Goal: Register for event/course

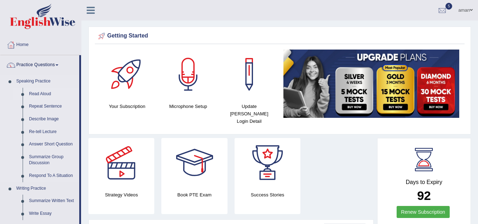
click at [46, 95] on link "Read Aloud" at bounding box center [52, 94] width 53 height 13
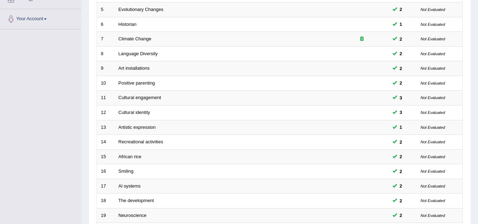
scroll to position [244, 0]
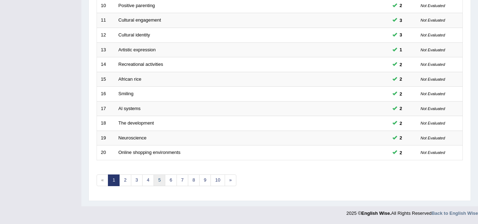
click at [158, 183] on link "5" at bounding box center [160, 180] width 12 height 12
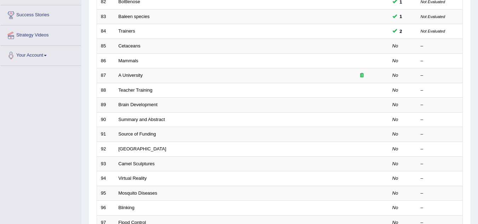
scroll to position [131, 0]
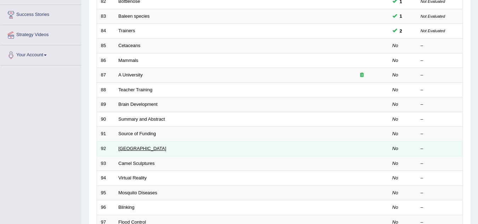
click at [139, 147] on link "Water Towers" at bounding box center [143, 148] width 48 height 5
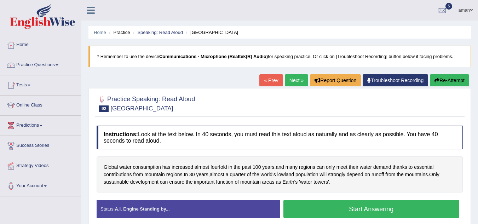
scroll to position [75, 0]
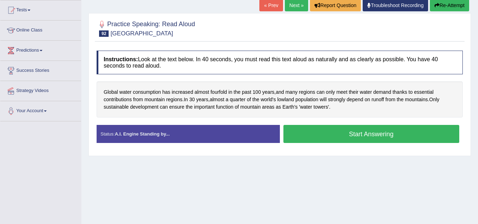
click at [326, 133] on button "Start Answering" at bounding box center [371, 134] width 176 height 18
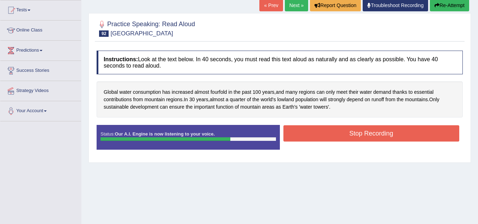
click at [326, 133] on button "Stop Recording" at bounding box center [371, 133] width 176 height 16
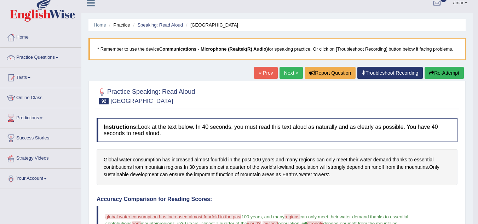
scroll to position [2, 0]
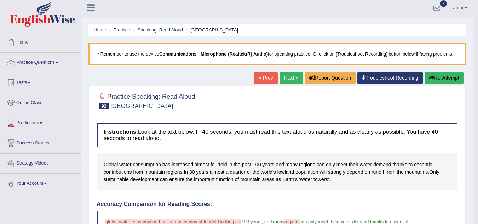
click at [449, 76] on button "Re-Attempt" at bounding box center [444, 78] width 39 height 12
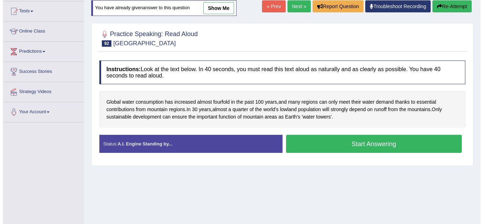
scroll to position [75, 0]
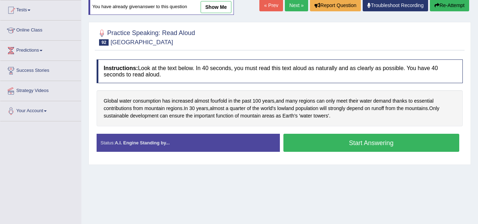
click at [316, 140] on button "Start Answering" at bounding box center [371, 143] width 176 height 18
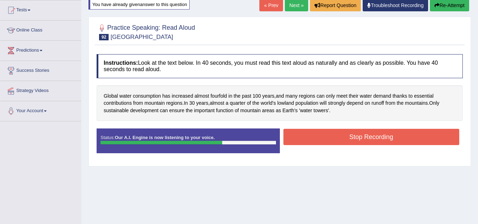
click at [316, 140] on button "Stop Recording" at bounding box center [371, 137] width 176 height 16
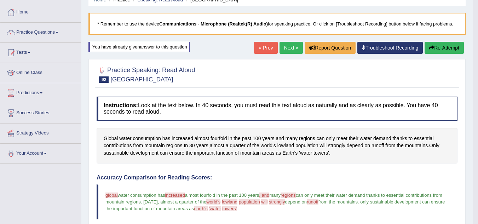
scroll to position [29, 0]
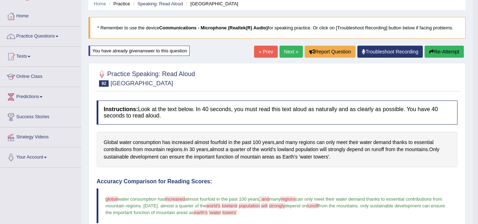
click at [290, 50] on link "Next »" at bounding box center [290, 52] width 23 height 12
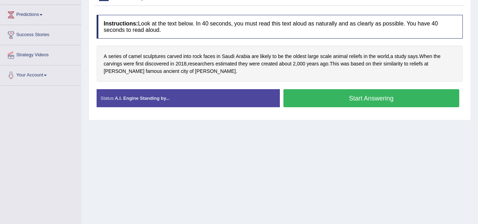
click at [304, 93] on button "Start Answering" at bounding box center [371, 98] width 176 height 18
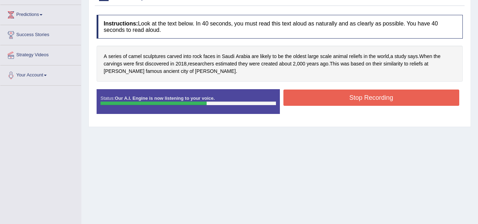
click at [304, 93] on button "Stop Recording" at bounding box center [371, 98] width 176 height 16
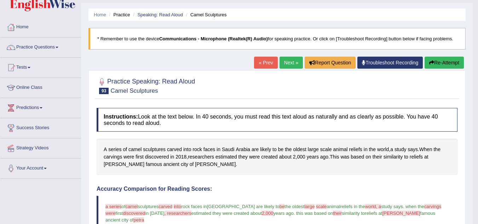
scroll to position [18, 0]
click at [287, 60] on link "Next »" at bounding box center [290, 62] width 23 height 12
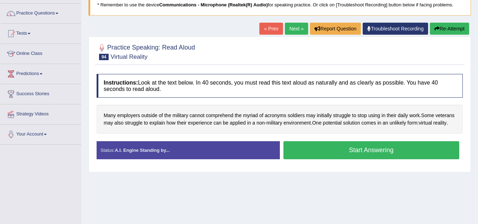
click link "Next »"
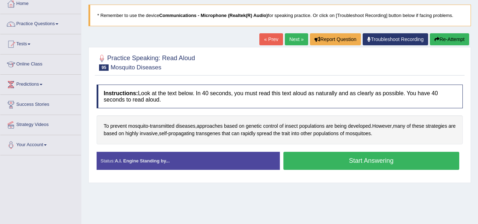
click at [310, 163] on button "Start Answering" at bounding box center [371, 161] width 176 height 18
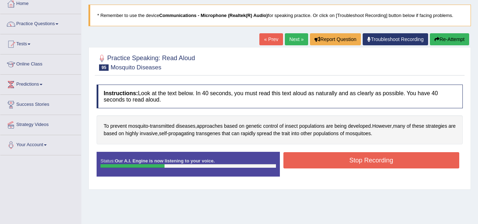
click at [310, 163] on button "Stop Recording" at bounding box center [371, 160] width 176 height 16
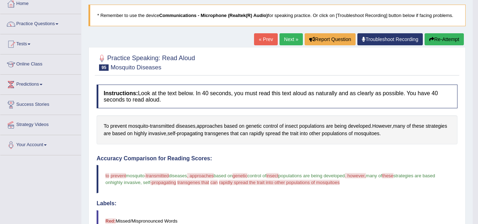
click at [295, 40] on link "Next »" at bounding box center [290, 39] width 23 height 12
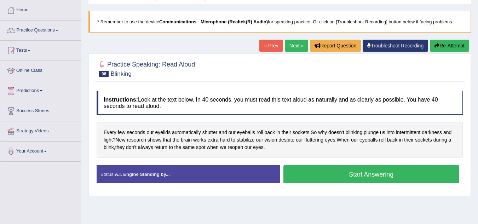
click at [337, 171] on button "Start Answering" at bounding box center [371, 174] width 176 height 18
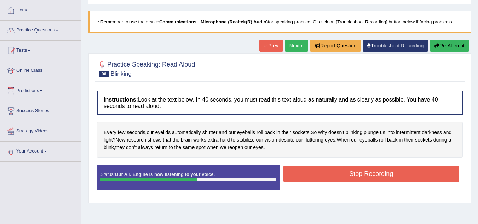
click at [337, 171] on button "Stop Recording" at bounding box center [371, 174] width 176 height 16
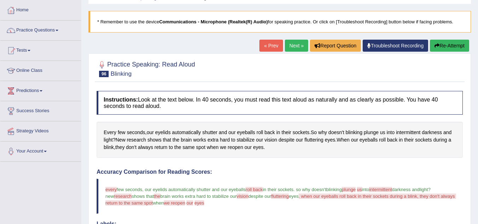
click at [32, 26] on body "Toggle navigation Home Practice Questions Speaking Practice Read Aloud Repeat S…" at bounding box center [239, 77] width 478 height 224
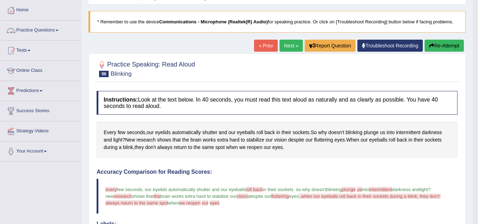
click at [32, 27] on link "Practice Questions" at bounding box center [40, 30] width 81 height 18
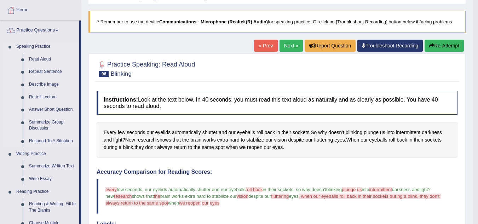
click at [38, 71] on link "Repeat Sentence" at bounding box center [52, 71] width 53 height 13
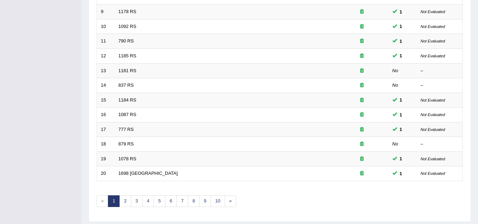
scroll to position [244, 0]
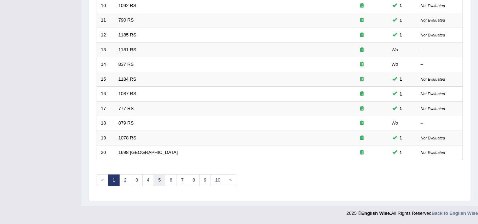
click at [161, 180] on link "5" at bounding box center [160, 180] width 12 height 12
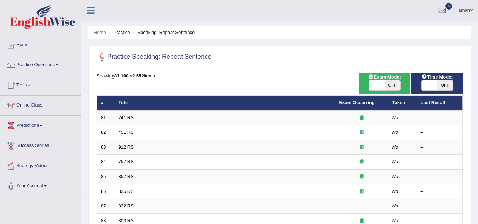
click at [130, 119] on link "741 RS" at bounding box center [126, 117] width 15 height 5
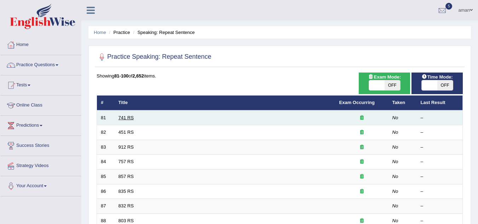
drag, startPoint x: 0, startPoint y: 0, endPoint x: 130, endPoint y: 119, distance: 176.3
click at [130, 119] on link "741 RS" at bounding box center [126, 117] width 15 height 5
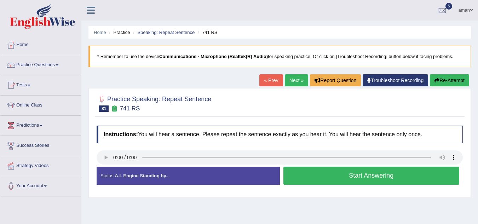
click at [321, 178] on button "Start Answering" at bounding box center [371, 176] width 176 height 18
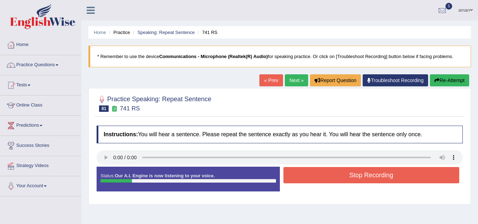
click at [321, 178] on button "Stop Recording" at bounding box center [371, 175] width 176 height 16
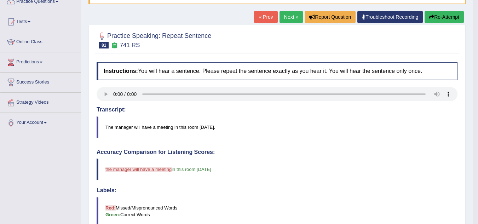
scroll to position [61, 0]
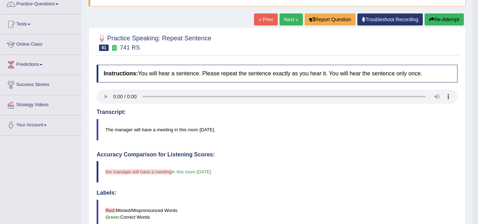
click at [286, 22] on link "Next »" at bounding box center [290, 19] width 23 height 12
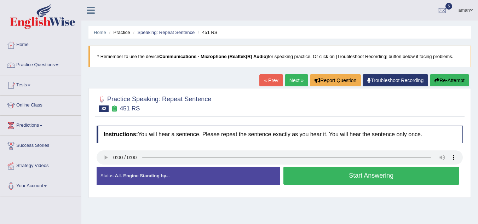
click button "Start Answering"
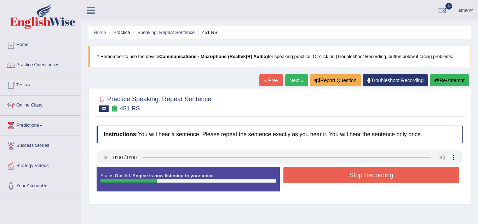
click button "Stop Recording"
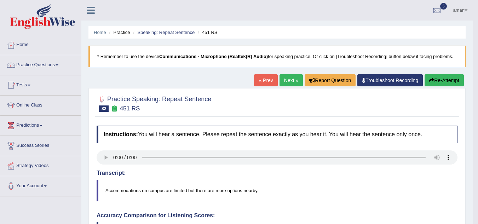
click link "Next »"
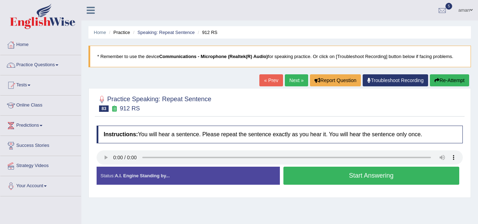
click at [316, 177] on button "Start Answering" at bounding box center [371, 176] width 176 height 18
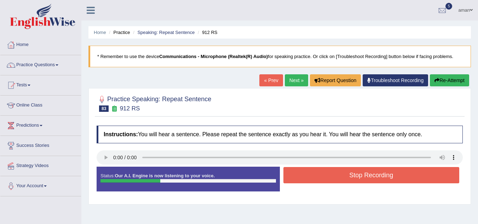
click at [316, 177] on button "Stop Recording" at bounding box center [371, 175] width 176 height 16
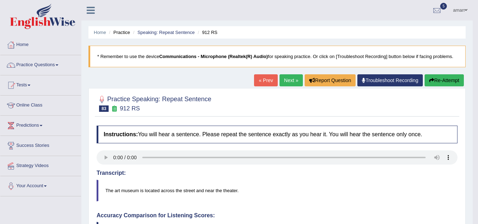
click at [288, 81] on link "Next »" at bounding box center [290, 80] width 23 height 12
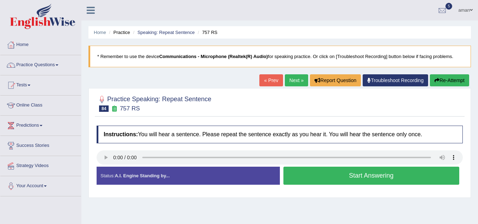
click at [338, 174] on button "Start Answering" at bounding box center [371, 176] width 176 height 18
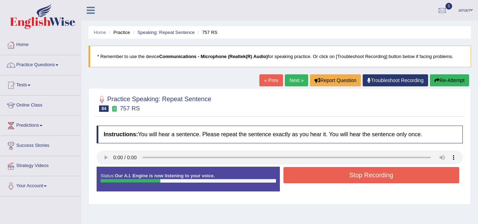
click at [338, 174] on button "Stop Recording" at bounding box center [371, 175] width 176 height 16
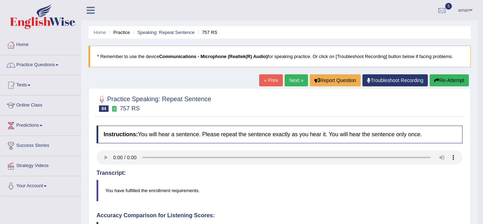
click at [450, 82] on body "Toggle navigation Home Practice Questions Speaking Practice Read Aloud Repeat S…" at bounding box center [241, 112] width 483 height 224
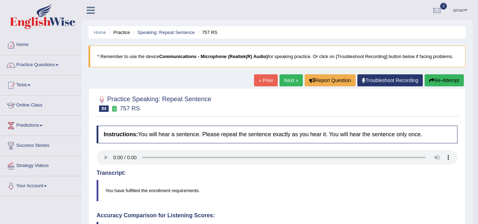
click at [450, 82] on button "Re-Attempt" at bounding box center [444, 80] width 39 height 12
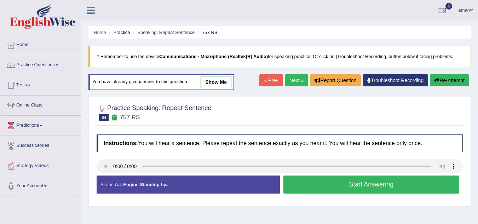
click at [298, 184] on button "Start Answering" at bounding box center [371, 184] width 176 height 18
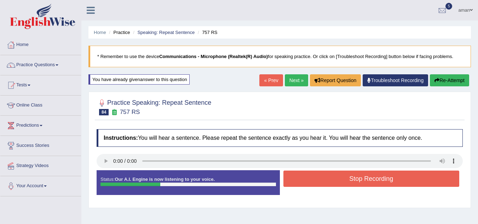
click at [298, 184] on button "Stop Recording" at bounding box center [371, 179] width 176 height 16
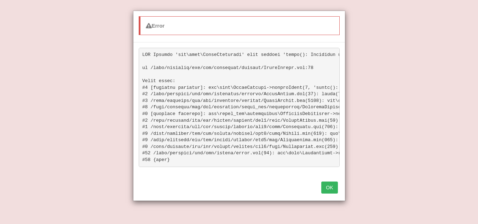
click at [324, 191] on button "OK" at bounding box center [329, 187] width 16 height 12
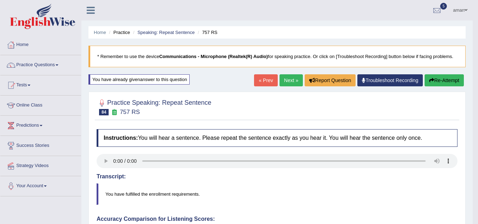
click at [288, 80] on link "Next »" at bounding box center [290, 80] width 23 height 12
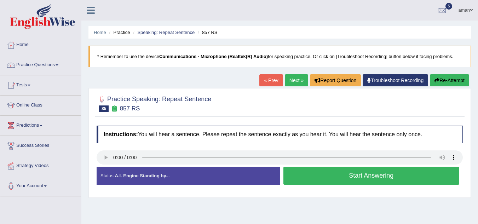
click at [364, 178] on button "Start Answering" at bounding box center [371, 176] width 176 height 18
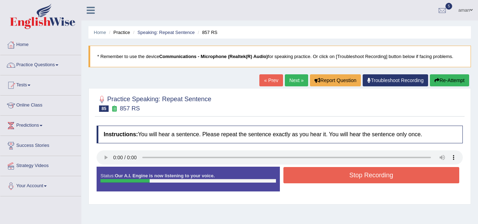
click at [364, 178] on button "Stop Recording" at bounding box center [371, 175] width 176 height 16
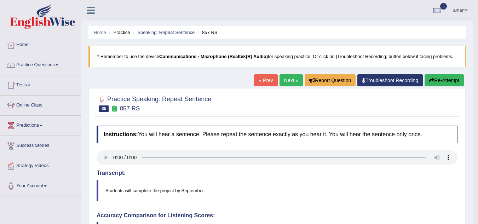
click at [291, 79] on link "Next »" at bounding box center [290, 80] width 23 height 12
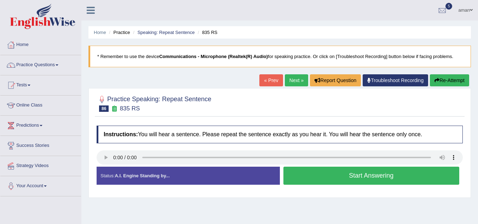
click at [320, 178] on button "Start Answering" at bounding box center [371, 176] width 176 height 18
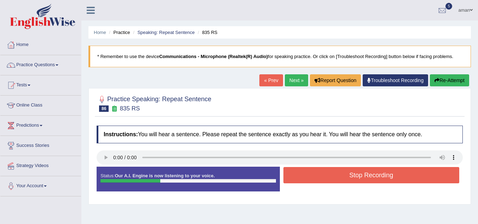
click at [320, 178] on button "Stop Recording" at bounding box center [371, 175] width 176 height 16
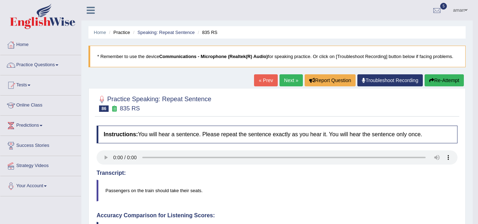
click at [287, 78] on link "Next »" at bounding box center [290, 80] width 23 height 12
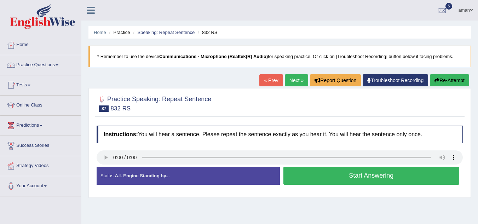
click at [293, 78] on link "Next »" at bounding box center [296, 80] width 23 height 12
click at [293, 81] on link "Next »" at bounding box center [296, 80] width 23 height 12
drag, startPoint x: 0, startPoint y: 0, endPoint x: 51, endPoint y: 63, distance: 81.1
click at [51, 63] on link "Practice Questions" at bounding box center [40, 64] width 81 height 18
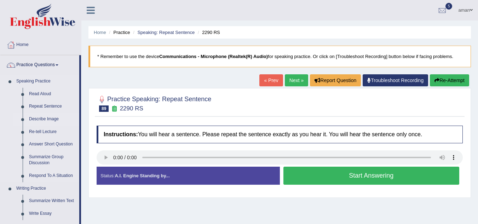
click at [41, 117] on link "Describe Image" at bounding box center [52, 119] width 53 height 13
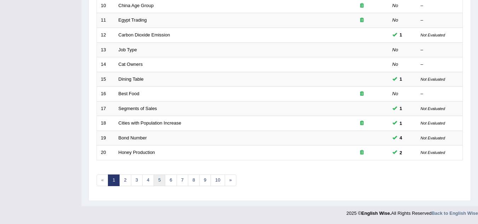
click at [158, 180] on link "5" at bounding box center [160, 180] width 12 height 12
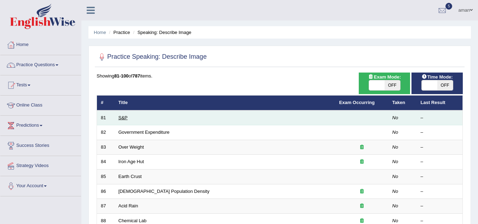
click at [123, 117] on link "S&P" at bounding box center [123, 117] width 9 height 5
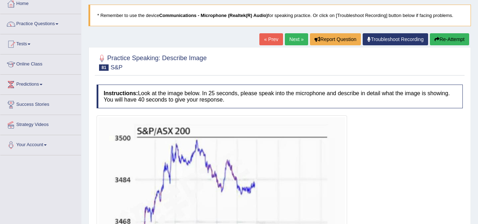
scroll to position [41, 0]
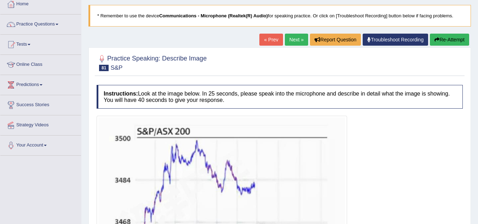
click at [294, 38] on link "Next »" at bounding box center [296, 40] width 23 height 12
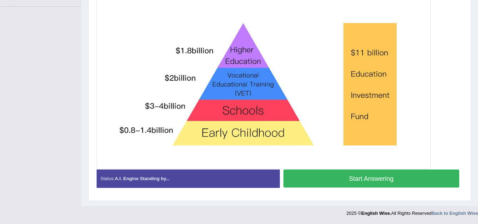
scroll to position [189, 0]
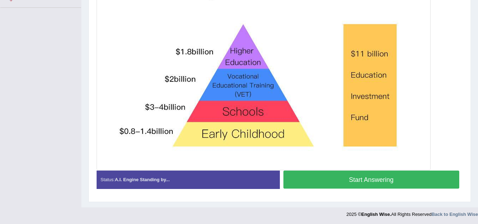
click at [269, 108] on img at bounding box center [263, 69] width 330 height 199
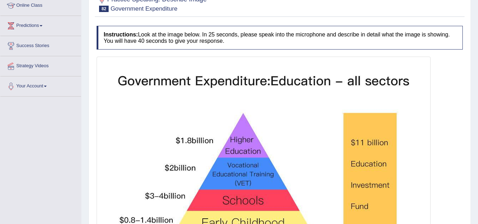
scroll to position [190, 0]
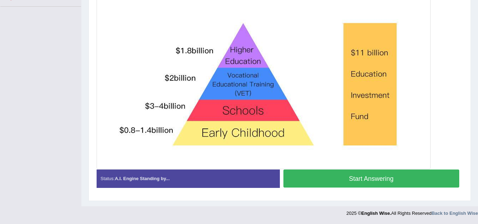
click at [351, 175] on button "Start Answering" at bounding box center [371, 178] width 176 height 18
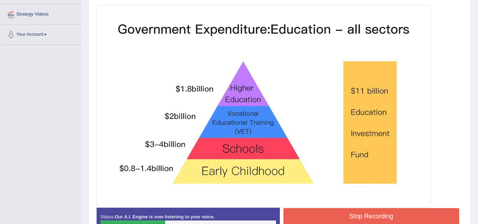
scroll to position [152, 0]
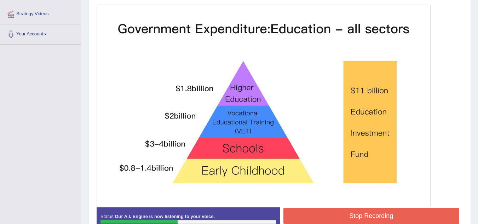
click at [374, 214] on button "Stop Recording" at bounding box center [371, 216] width 176 height 16
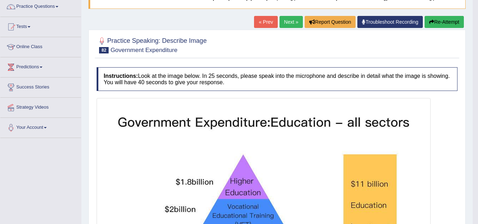
scroll to position [58, 0]
click at [291, 23] on link "Next »" at bounding box center [290, 22] width 23 height 12
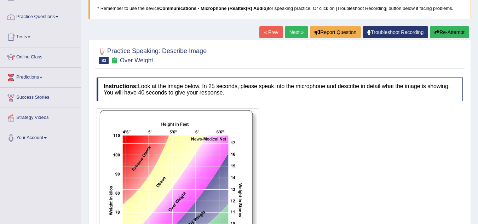
click at [292, 30] on link "Next »" at bounding box center [296, 32] width 23 height 12
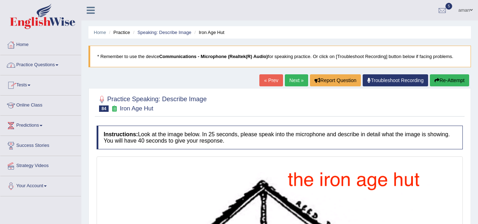
click at [25, 86] on link "Tests" at bounding box center [40, 84] width 81 height 18
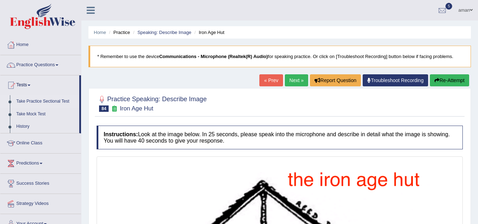
click at [29, 98] on link "Take Practice Sectional Test" at bounding box center [46, 101] width 66 height 13
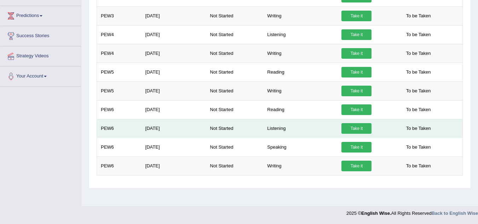
scroll to position [148, 0]
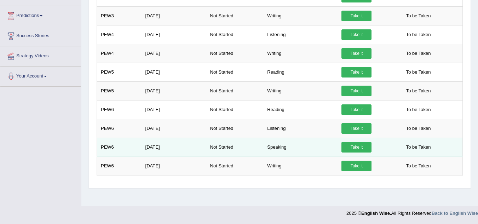
click at [358, 145] on link "Take it" at bounding box center [356, 147] width 30 height 11
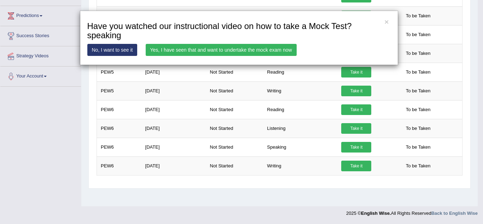
click at [278, 49] on link "Yes, I have seen that and want to undertake the mock exam now" at bounding box center [221, 50] width 151 height 12
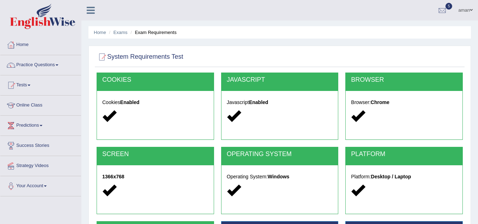
scroll to position [98, 0]
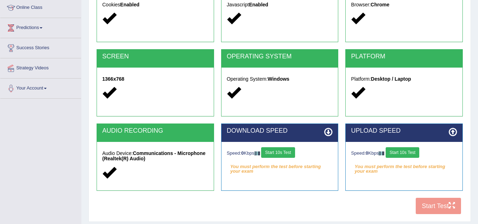
click at [289, 151] on button "Start 10s Test" at bounding box center [278, 152] width 34 height 11
click at [289, 151] on button "Start 10s Test" at bounding box center [283, 152] width 34 height 11
click at [406, 148] on button "Start 10s Test" at bounding box center [403, 152] width 34 height 11
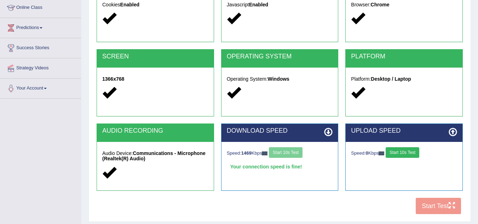
click at [406, 148] on button "Start 10s Test" at bounding box center [403, 152] width 34 height 11
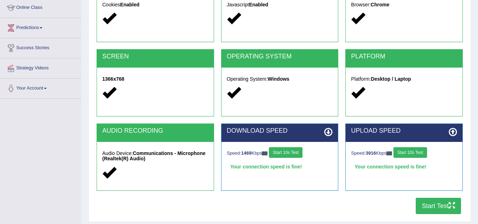
click at [447, 207] on button "Start Test" at bounding box center [438, 206] width 45 height 16
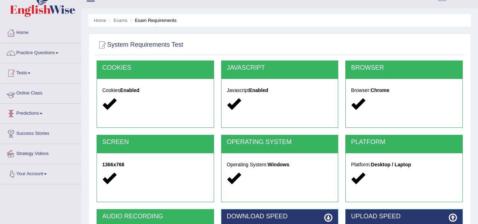
scroll to position [12, 0]
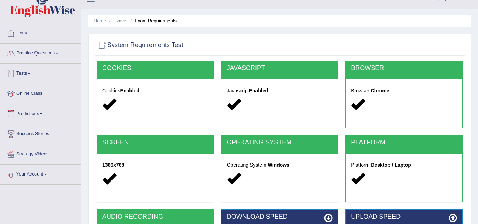
click at [21, 73] on link "Tests" at bounding box center [40, 73] width 81 height 18
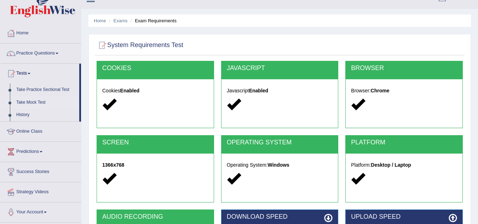
click at [37, 101] on link "Take Mock Test" at bounding box center [46, 102] width 66 height 13
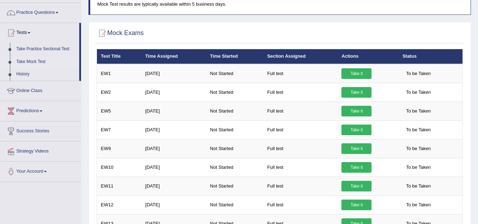
click at [40, 63] on link "Take Mock Test" at bounding box center [46, 62] width 66 height 13
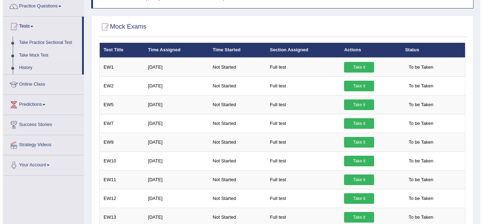
scroll to position [59, 0]
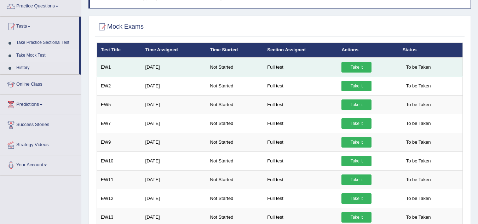
click at [355, 65] on link "Take it" at bounding box center [356, 67] width 30 height 11
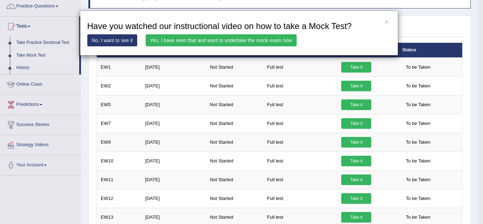
click at [284, 42] on link "Yes, I have seen that and want to undertake the mock exam now" at bounding box center [221, 40] width 151 height 12
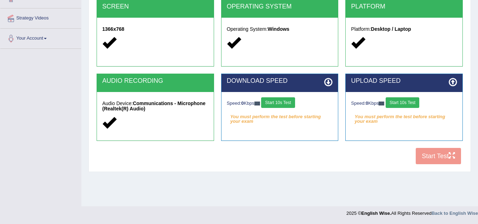
click at [432, 154] on div "COOKIES Cookies Enabled JAVASCRIPT Javascript Enabled BROWSER Browser: Chrome S…" at bounding box center [280, 46] width 370 height 243
click at [294, 99] on button "Start 10s Test" at bounding box center [278, 102] width 34 height 11
click at [411, 102] on button "Start 10s Test" at bounding box center [403, 102] width 34 height 11
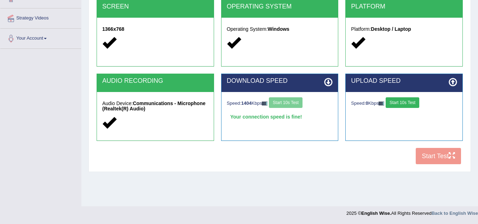
click at [411, 102] on button "Start 10s Test" at bounding box center [403, 102] width 34 height 11
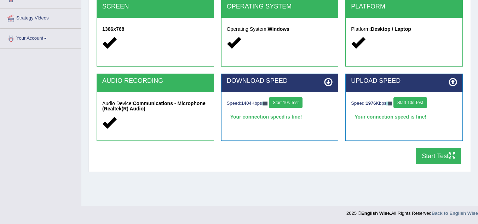
click at [427, 155] on button "Start Test" at bounding box center [438, 156] width 45 height 16
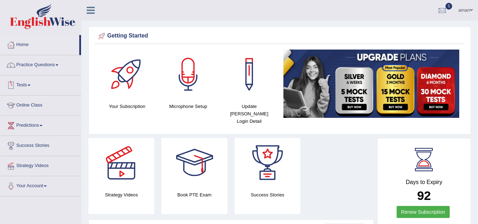
click at [28, 87] on link "Tests" at bounding box center [40, 84] width 81 height 18
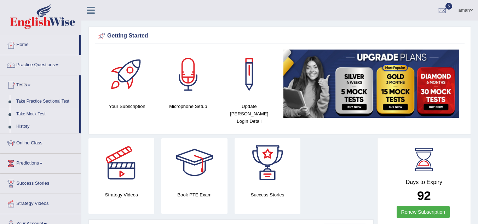
click at [37, 115] on link "Take Mock Test" at bounding box center [46, 114] width 66 height 13
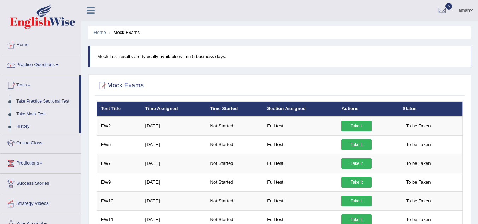
click at [363, 144] on link "Take it" at bounding box center [356, 144] width 30 height 11
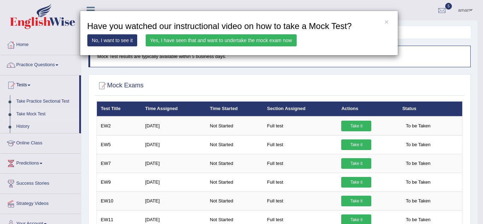
click at [222, 36] on link "Yes, I have seen that and want to undertake the mock exam now" at bounding box center [221, 40] width 151 height 12
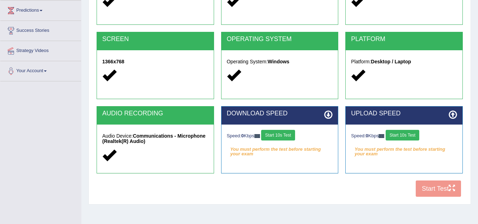
click at [293, 133] on button "Start 10s Test" at bounding box center [278, 135] width 34 height 11
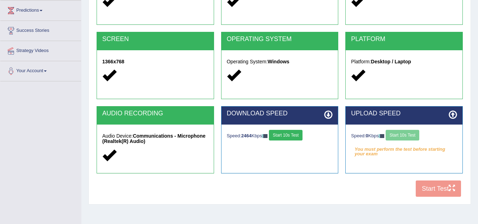
drag, startPoint x: 293, startPoint y: 133, endPoint x: 414, endPoint y: 136, distance: 120.7
click at [414, 136] on div "AUDIO RECORDING Audio Device: Communications - Microphone (Realtek(R) Audio) DO…" at bounding box center [279, 143] width 373 height 74
click at [414, 136] on button "Start 10s Test" at bounding box center [403, 135] width 34 height 11
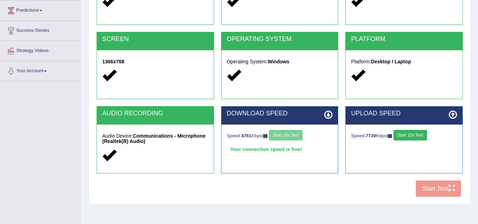
click at [414, 136] on button "Start 10s Test" at bounding box center [410, 135] width 34 height 11
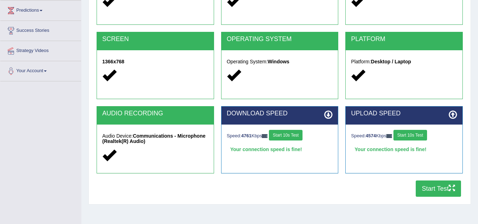
click at [425, 190] on button "Start Test" at bounding box center [438, 188] width 45 height 16
